Goal: Task Accomplishment & Management: Manage account settings

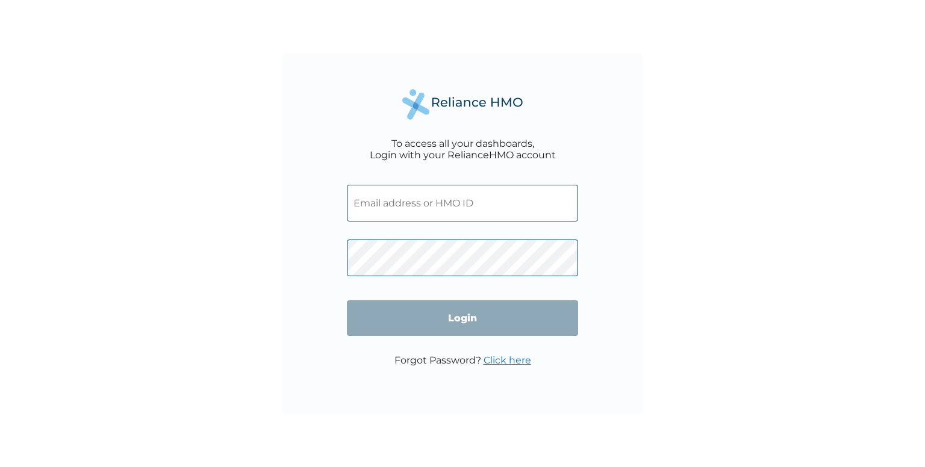
click at [397, 205] on input "text" at bounding box center [462, 203] width 231 height 37
click at [285, 221] on div "To access all your dashboards, Login with your RelianceHMO account Login Forgot…" at bounding box center [462, 233] width 361 height 361
click at [417, 203] on input "text" at bounding box center [462, 203] width 231 height 37
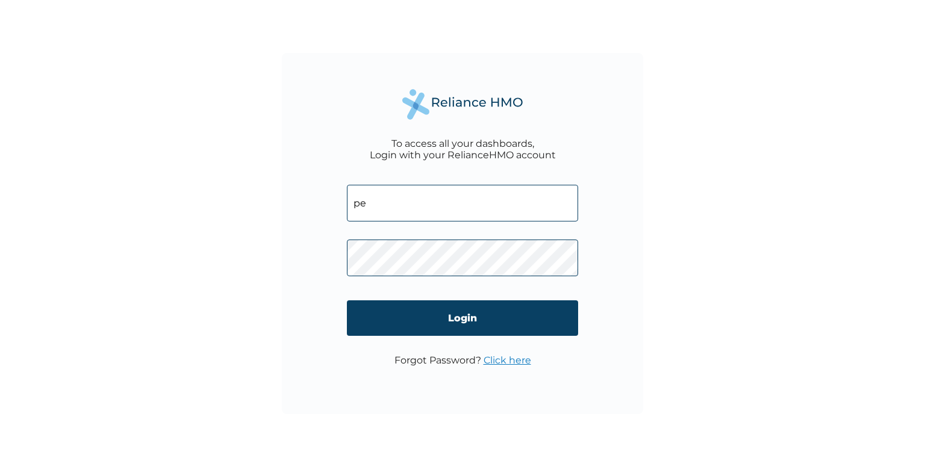
type input "peter.agholor@sterling.ng"
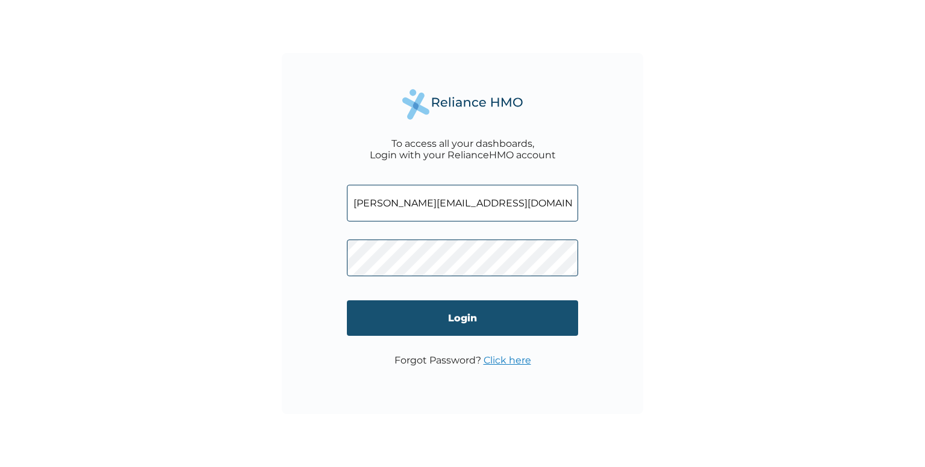
click at [460, 319] on input "Login" at bounding box center [462, 319] width 231 height 36
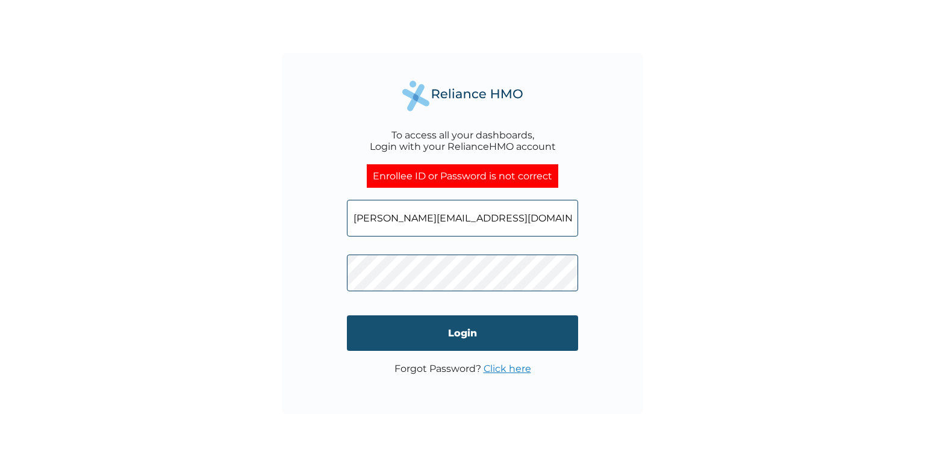
click at [464, 331] on input "Login" at bounding box center [462, 334] width 231 height 36
